Goal: Transaction & Acquisition: Download file/media

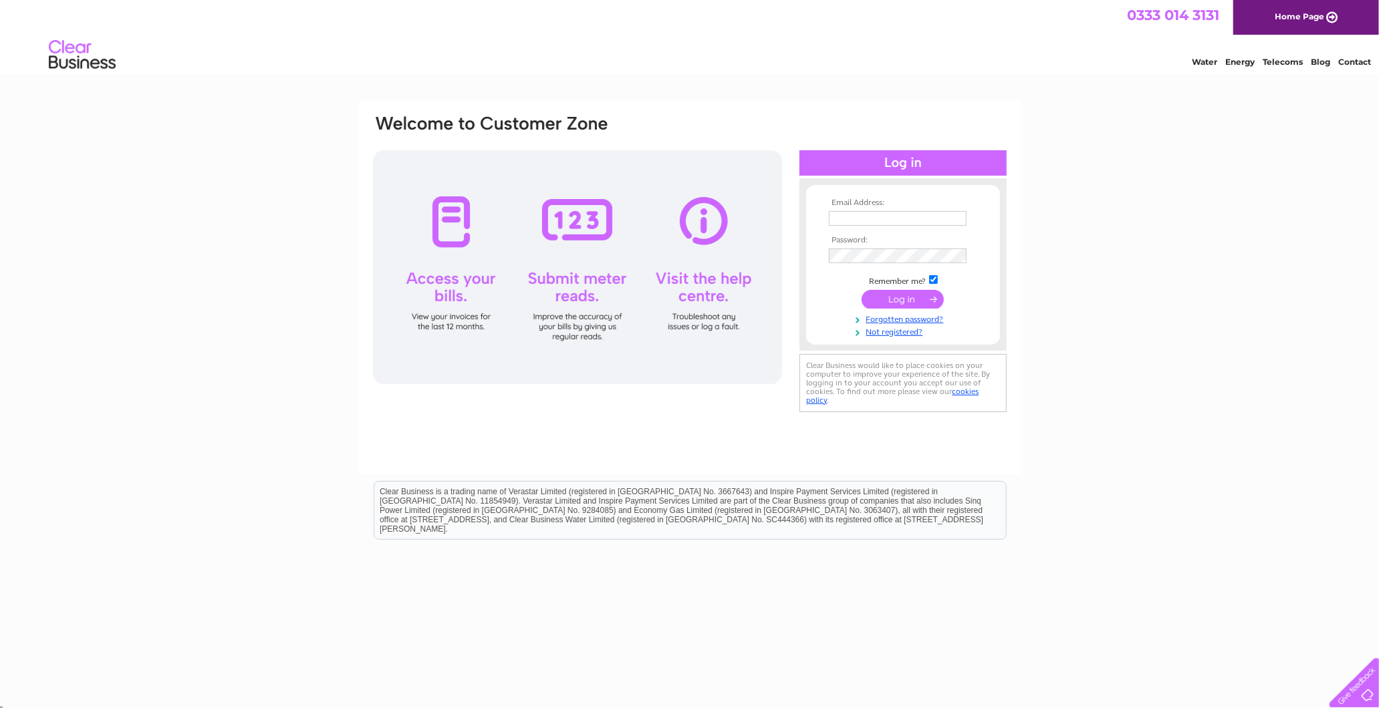
type input "margaret@standardrealestateltd.com"
drag, startPoint x: 903, startPoint y: 303, endPoint x: 912, endPoint y: 303, distance: 9.4
click at [904, 303] on input "submit" at bounding box center [903, 299] width 82 height 19
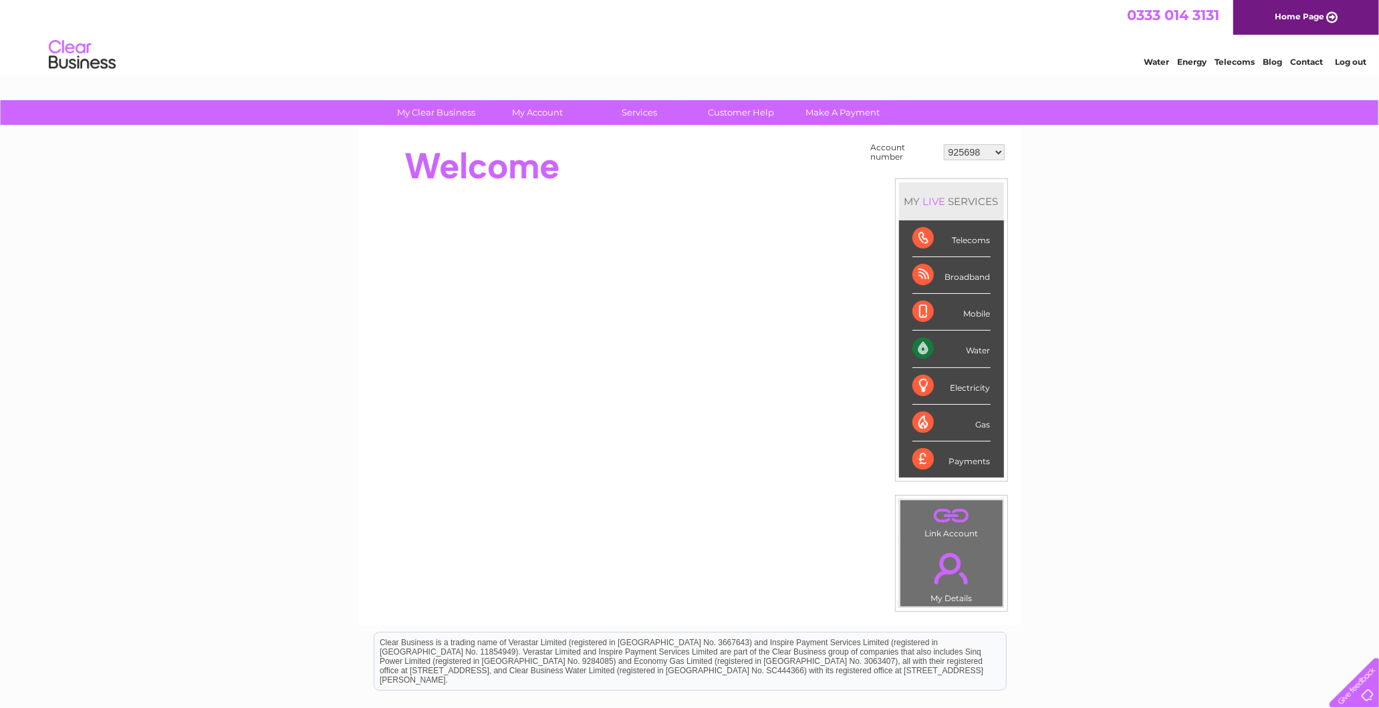
click at [967, 144] on select "925698 934462 934831 938572 941363 942374 952730 966731 966770 967205 971927 97…" at bounding box center [974, 152] width 61 height 16
click at [959, 152] on select "925698 934462 934831 938572 941363 942374 952730 966731 966770 967205 971927 97…" at bounding box center [974, 152] width 61 height 16
select select "971927"
click at [944, 144] on select "925698 934462 934831 938572 941363 942374 952730 966731 966770 967205 971927 97…" at bounding box center [974, 152] width 61 height 16
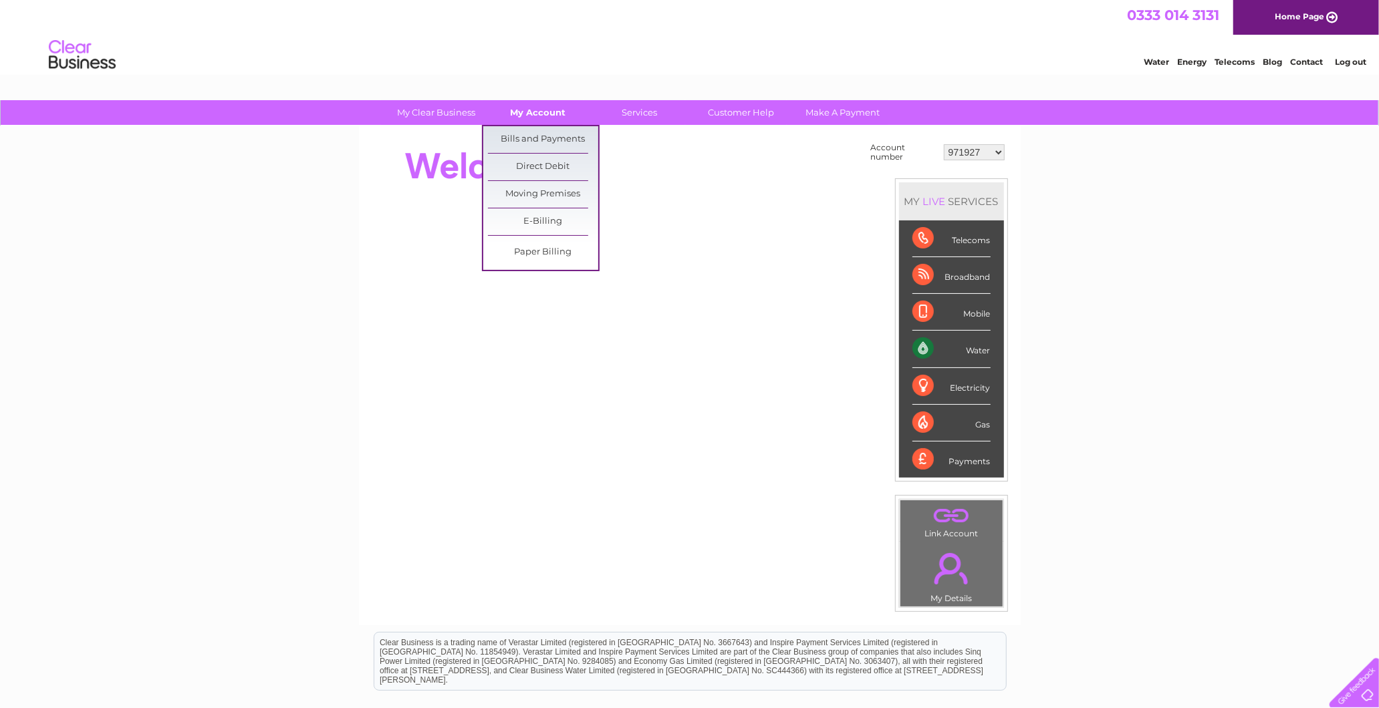
click at [551, 122] on link "My Account" at bounding box center [538, 112] width 110 height 25
click at [543, 139] on link "Bills and Payments" at bounding box center [543, 139] width 110 height 27
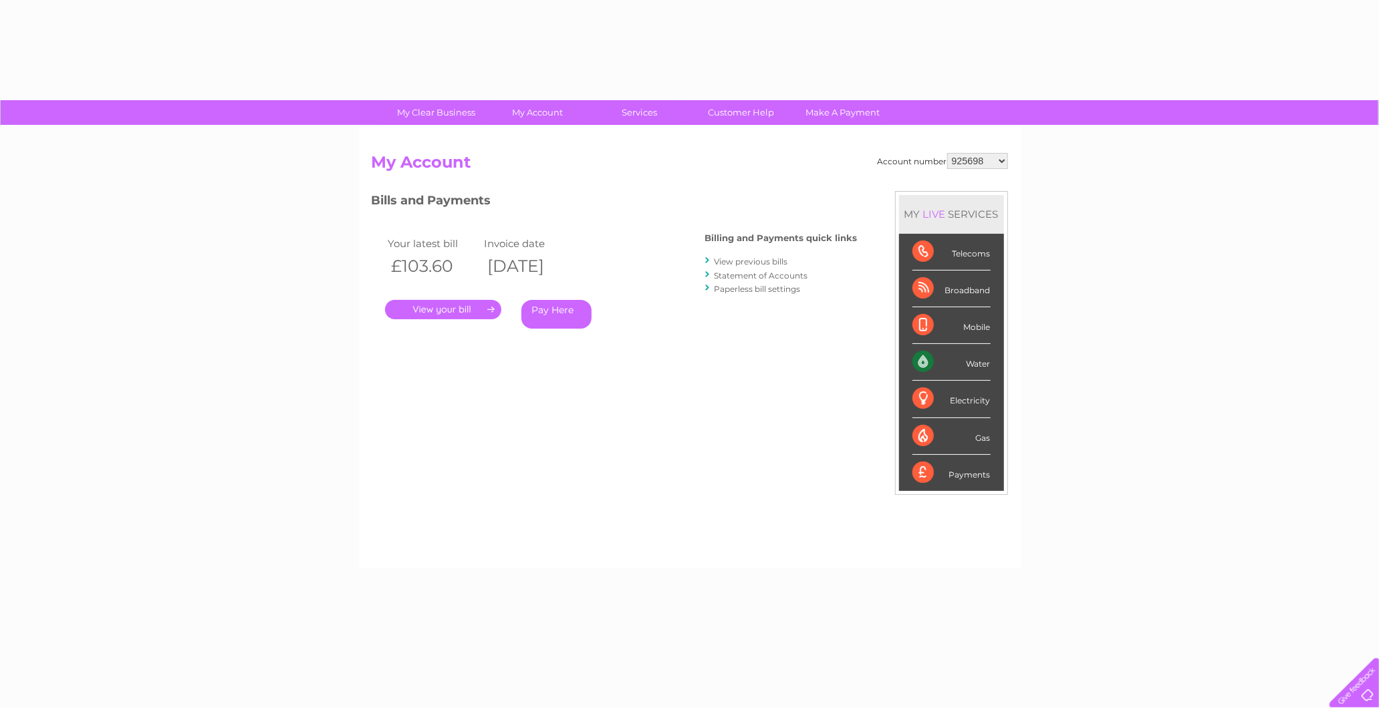
click at [759, 255] on li "View previous bills" at bounding box center [781, 261] width 152 height 13
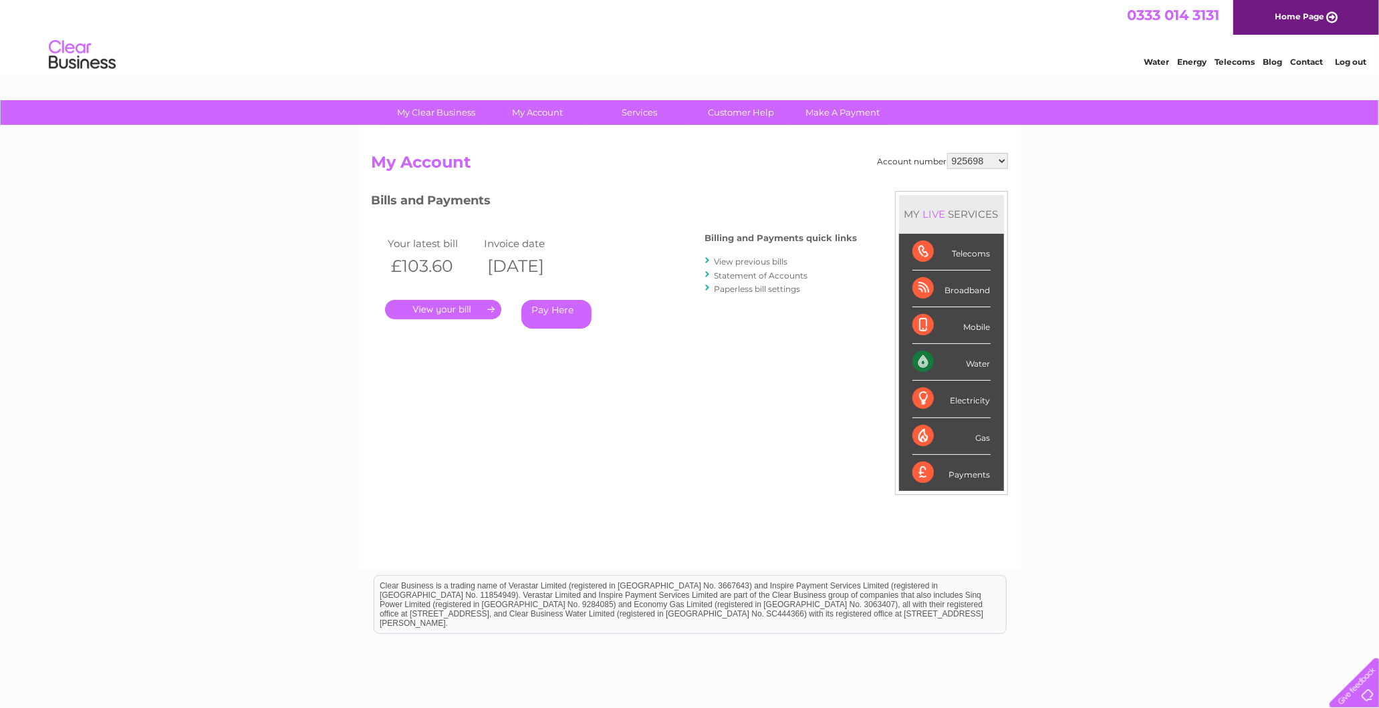
click at [764, 257] on link "View previous bills" at bounding box center [751, 262] width 74 height 10
click at [972, 154] on select "925698 934462 934831 938572 941363 942374 952730 966731 966770 967205 971927 97…" at bounding box center [977, 161] width 61 height 16
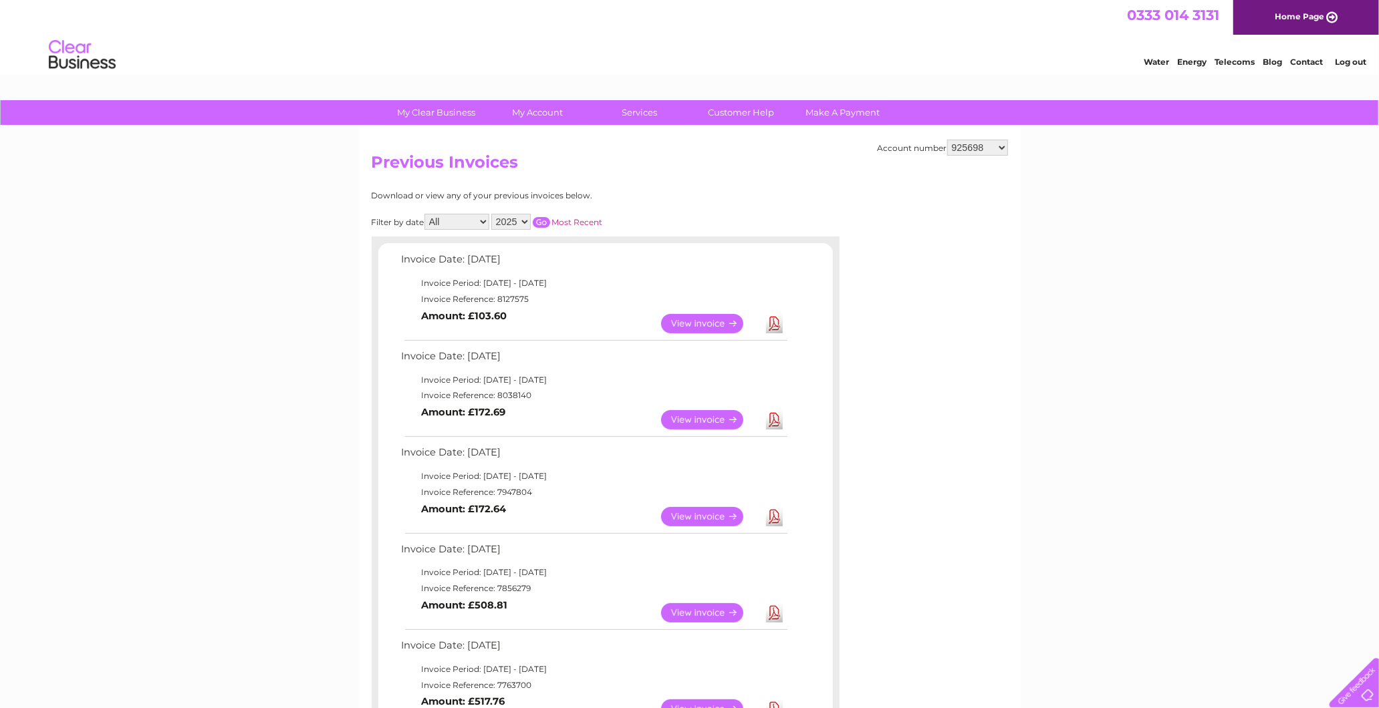
click at [973, 144] on select "925698 934462 934831 938572 941363 942374 952730 966731 966770 967205 971927 97…" at bounding box center [977, 148] width 61 height 16
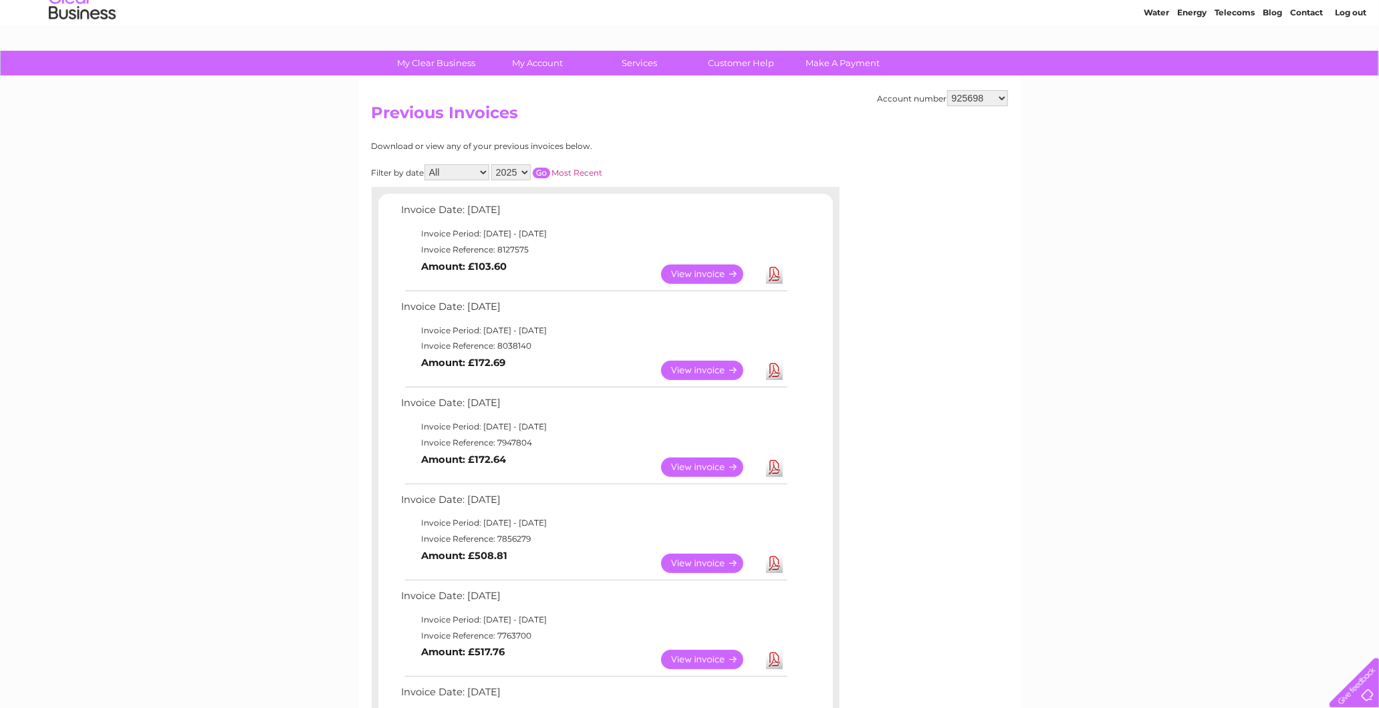
scroll to position [74, 0]
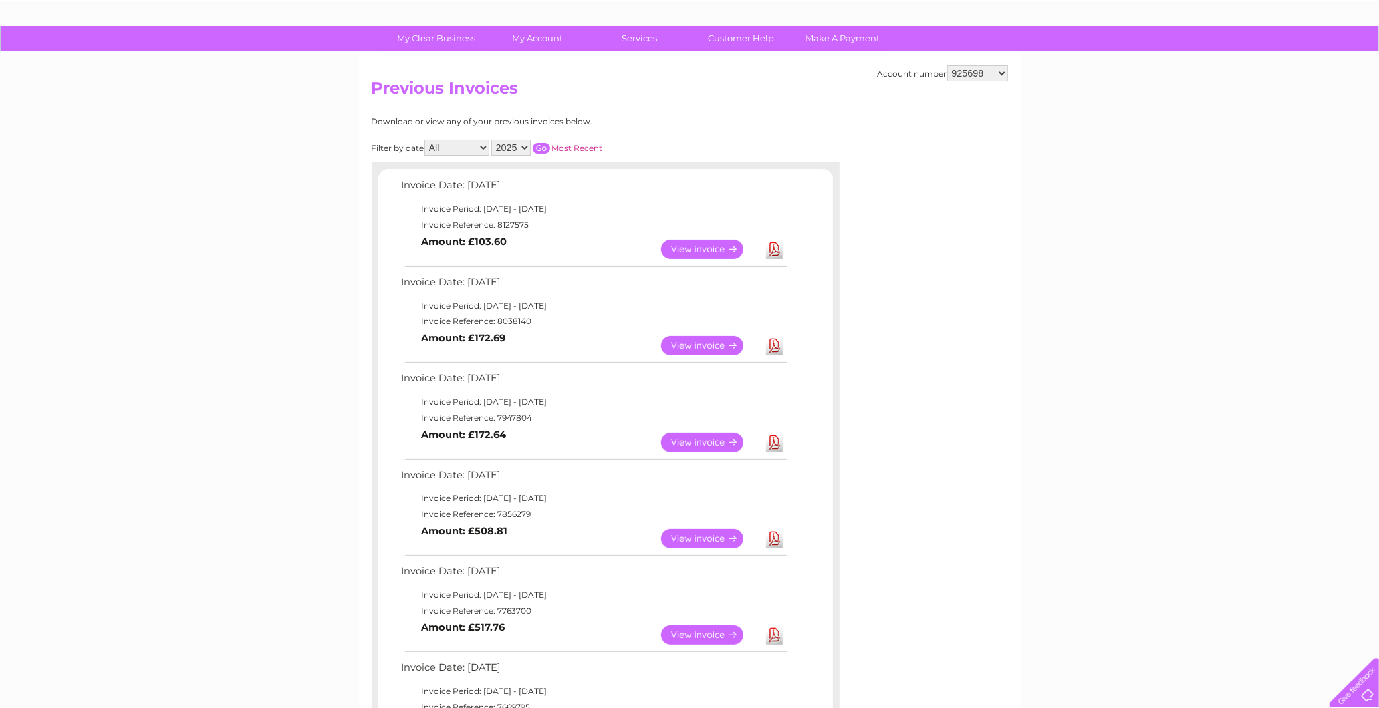
drag, startPoint x: 992, startPoint y: 68, endPoint x: 986, endPoint y: 78, distance: 10.8
click at [992, 68] on select "925698 934462 934831 938572 941363 942374 952730 966731 966770 967205 971927 97…" at bounding box center [977, 73] width 61 height 16
select select "971927"
click at [947, 65] on select "925698 934462 934831 938572 941363 942374 952730 966731 966770 967205 971927 97…" at bounding box center [977, 73] width 61 height 16
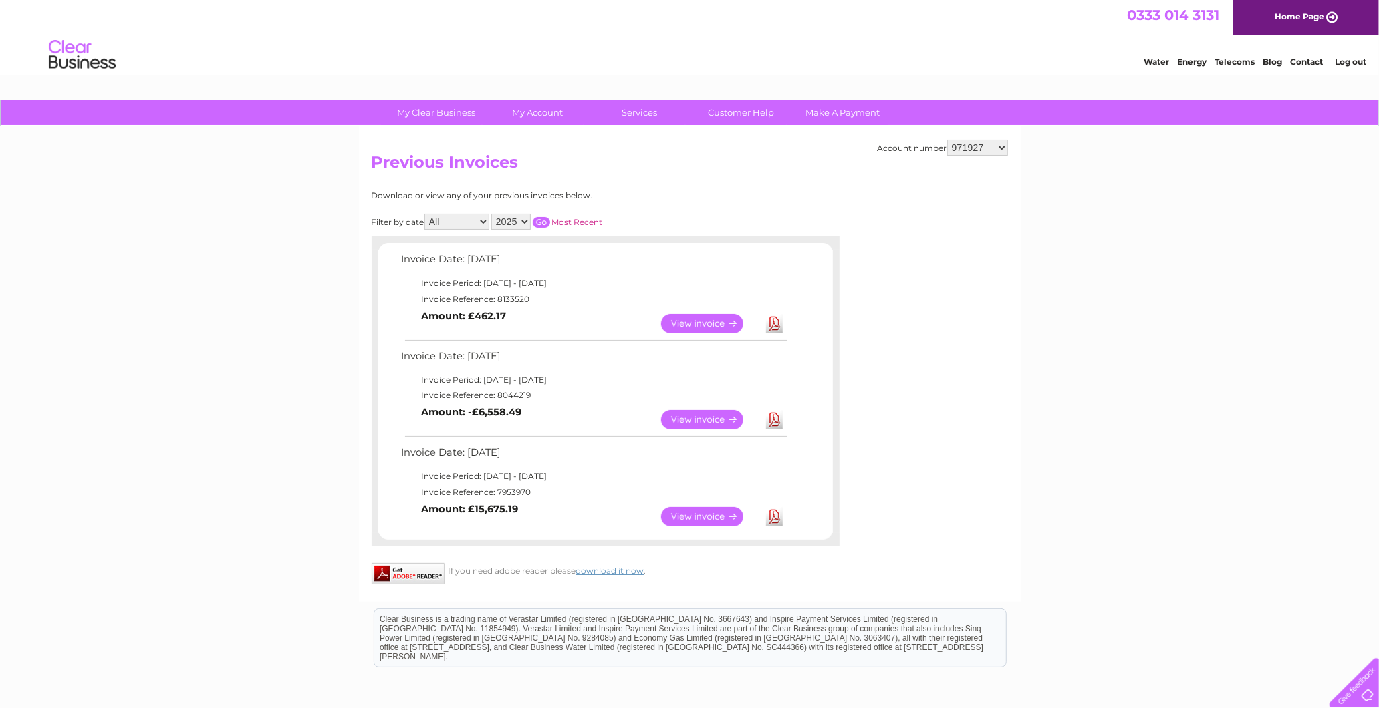
click at [771, 321] on link "Download" at bounding box center [774, 323] width 17 height 19
click at [773, 417] on link "Download" at bounding box center [774, 419] width 17 height 19
drag, startPoint x: 970, startPoint y: 139, endPoint x: 968, endPoint y: 151, distance: 12.3
click at [968, 144] on select "925698 934462 934831 938572 941363 942374 952730 966731 966770 967205 971927 97…" at bounding box center [977, 148] width 61 height 16
select select "925698"
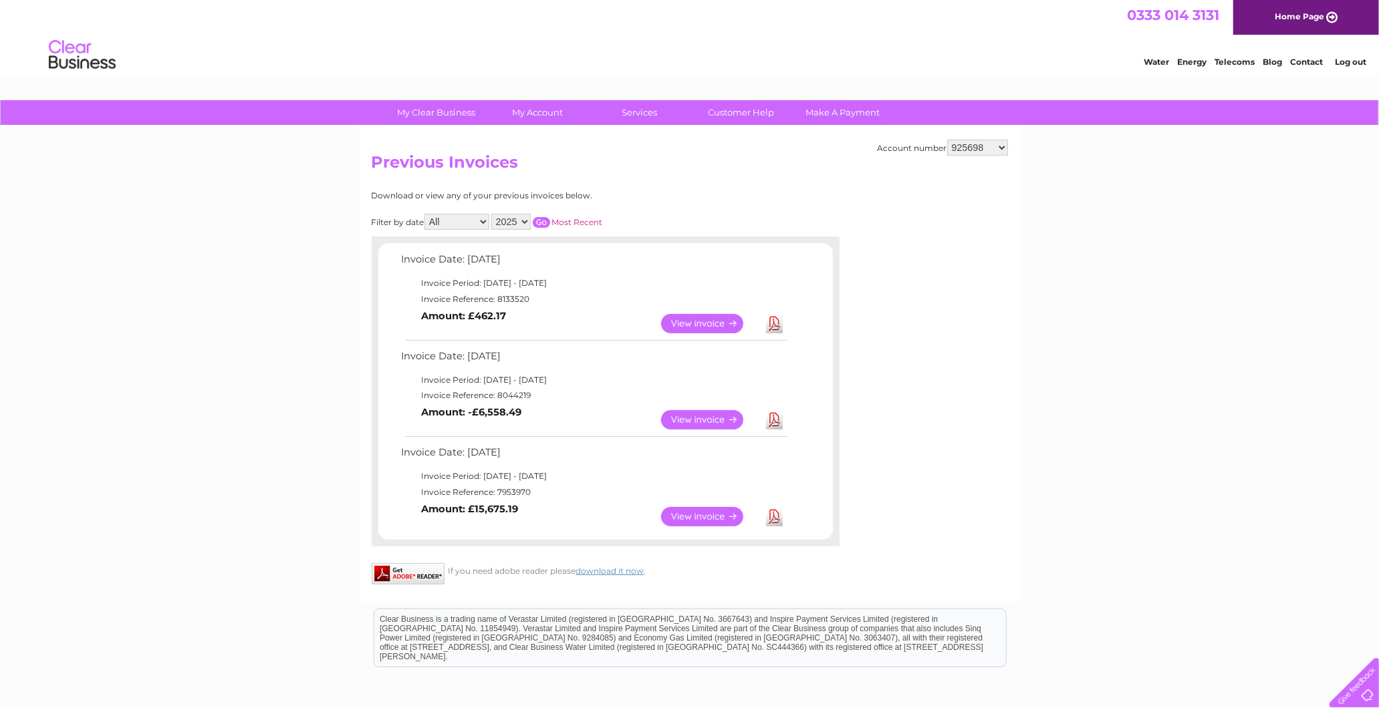
click at [947, 140] on select "925698 934462 934831 938572 941363 942374 952730 966731 966770 967205 971927 97…" at bounding box center [977, 148] width 61 height 16
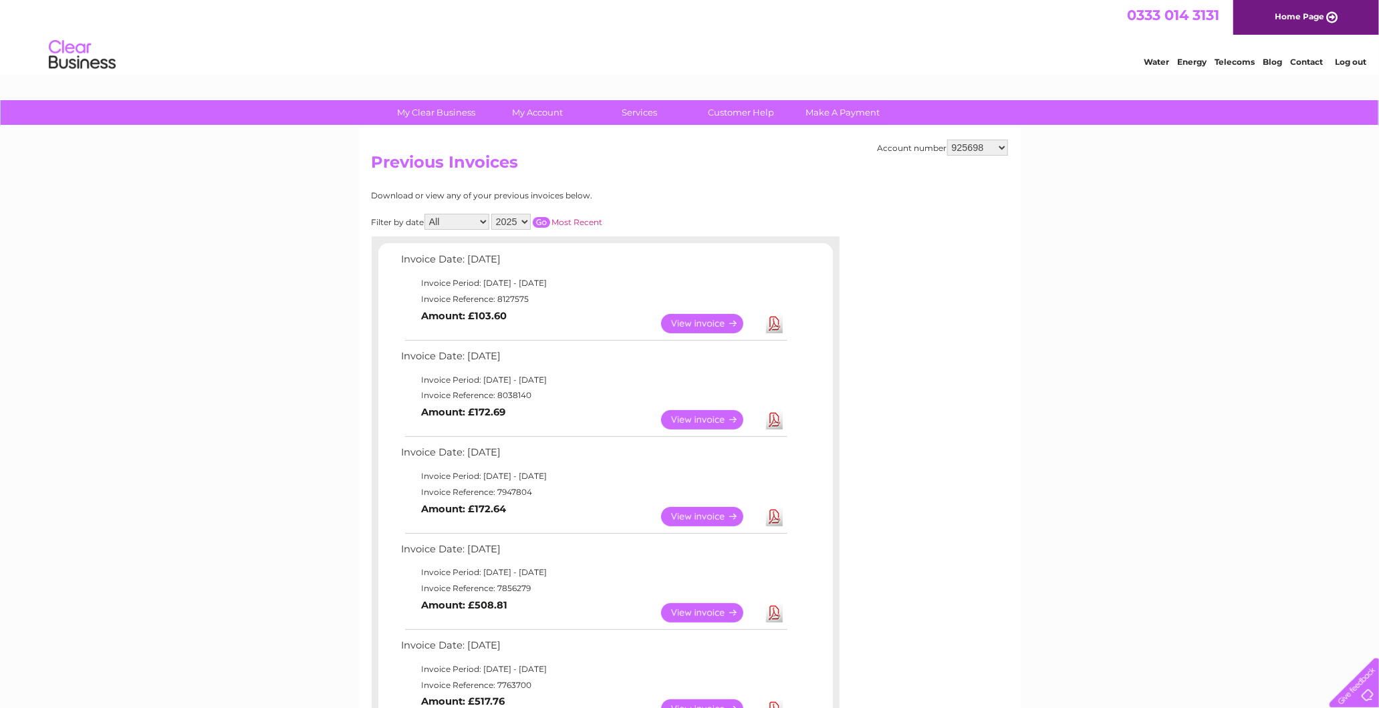
click at [779, 314] on link "Download" at bounding box center [774, 323] width 17 height 19
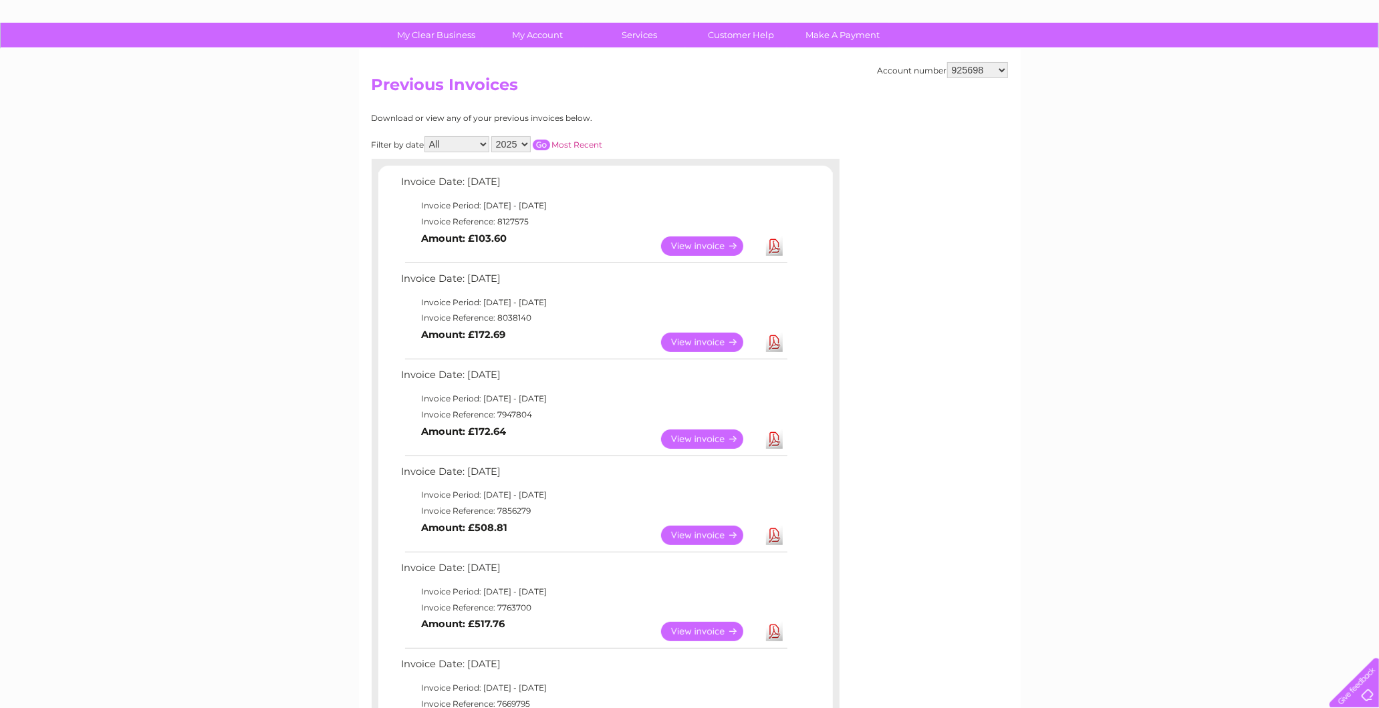
scroll to position [148, 0]
